Goal: Transaction & Acquisition: Purchase product/service

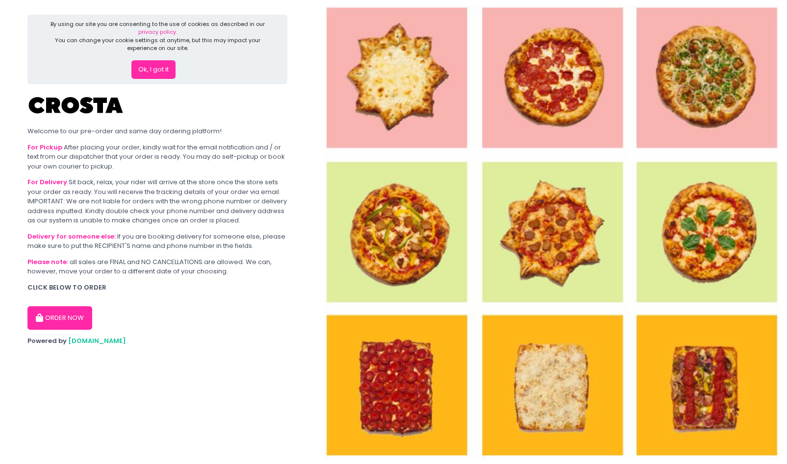
click at [412, 388] on img at bounding box center [551, 232] width 472 height 464
click at [71, 318] on button "ORDER NOW" at bounding box center [59, 318] width 65 height 24
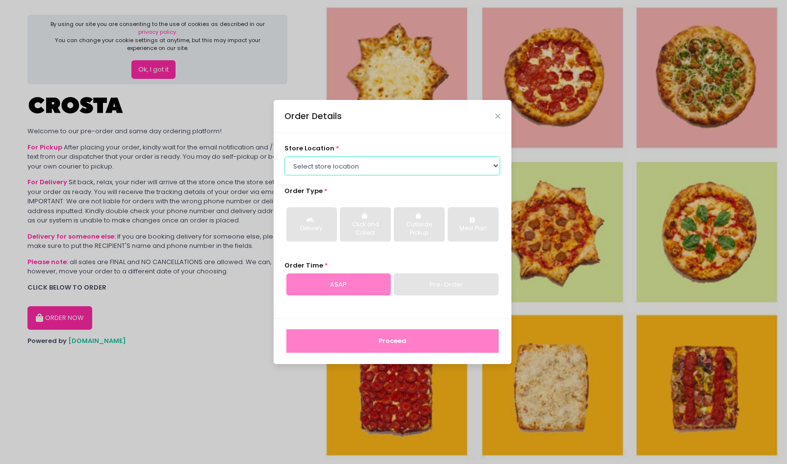
click at [370, 175] on select "Select store location [PERSON_NAME] Pizza - [PERSON_NAME] Pizza - [GEOGRAPHIC_D…" at bounding box center [392, 165] width 216 height 19
select select "65090bae48156caed44a5eb4"
click at [284, 156] on select "Select store location [PERSON_NAME] Pizza - [PERSON_NAME] Pizza - [GEOGRAPHIC_D…" at bounding box center [392, 165] width 216 height 19
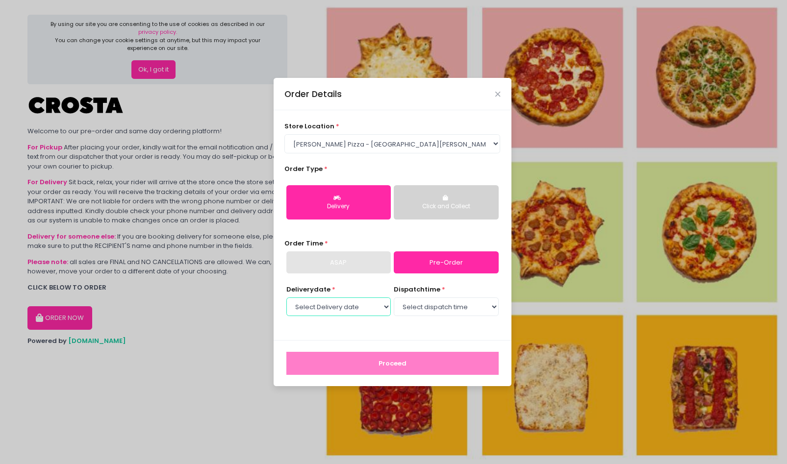
click at [359, 307] on select "Select Delivery date [DATE] [DATE] [DATE] [DATE] [DATE] [DATE]" at bounding box center [338, 307] width 104 height 19
select select "[DATE]"
click at [286, 298] on select "Select Delivery date [DATE] [DATE] [DATE] [DATE] [DATE] [DATE]" at bounding box center [338, 307] width 104 height 19
click at [446, 308] on select "Select dispatch time 12:00 PM - 12:30 PM 12:30 PM - 01:00 PM 01:00 PM - 01:30 P…" at bounding box center [446, 307] width 104 height 19
select select "18:00"
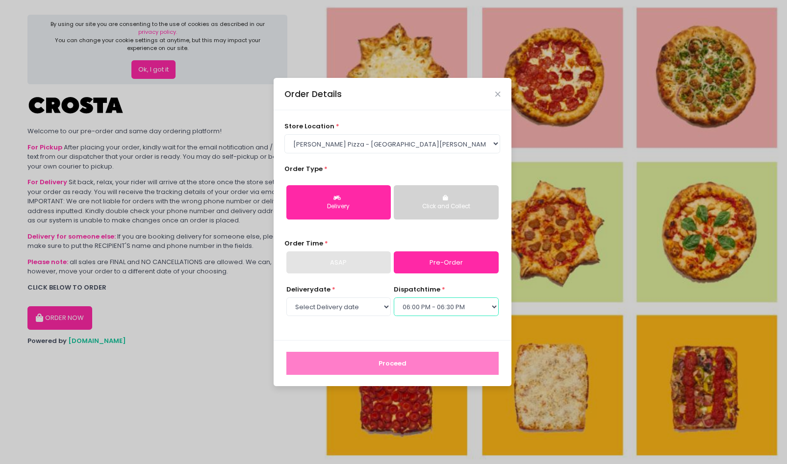
click at [394, 298] on select "Select dispatch time 12:00 PM - 12:30 PM 12:30 PM - 01:00 PM 01:00 PM - 01:30 P…" at bounding box center [446, 307] width 104 height 19
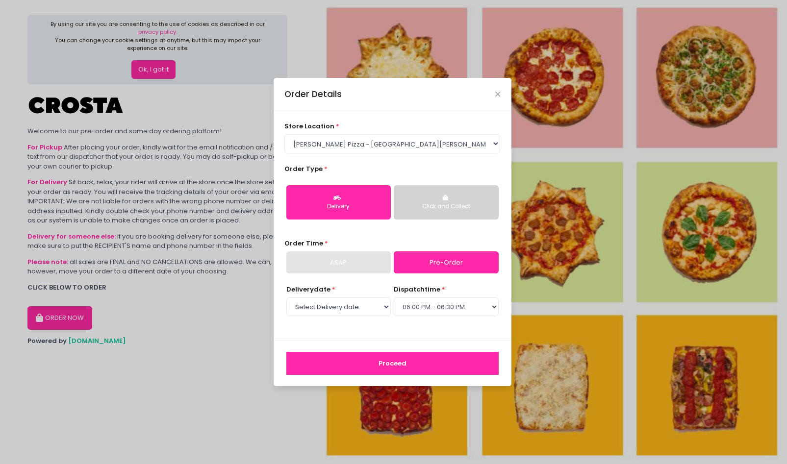
click at [426, 370] on button "Proceed" at bounding box center [392, 364] width 212 height 24
